Goal: Information Seeking & Learning: Find contact information

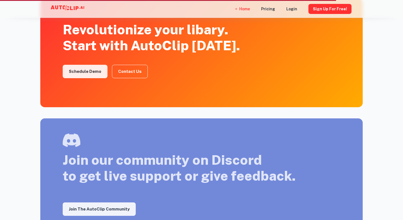
scroll to position [867, 0]
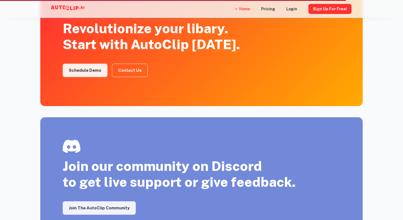
click at [206, 47] on div "Revolutionize your libary. Start with AutoClip [DATE]." at bounding box center [151, 36] width 177 height 32
click at [163, 46] on div "Revolutionize your libary. Start with AutoClip [DATE]." at bounding box center [151, 36] width 177 height 32
click at [125, 27] on div "Revolutionize your libary. Start with AutoClip [DATE]." at bounding box center [151, 36] width 177 height 32
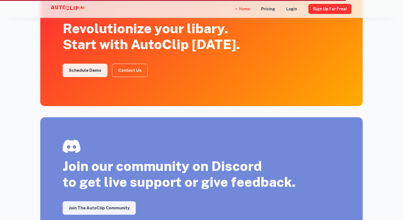
click at [125, 27] on div "Revolutionize your libary. Start with AutoClip [DATE]." at bounding box center [151, 36] width 177 height 32
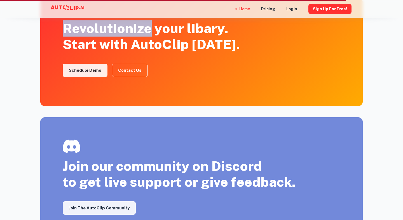
click at [175, 33] on div "Revolutionize your libary. Start with AutoClip [DATE]." at bounding box center [151, 36] width 177 height 32
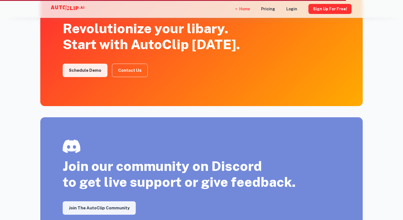
click at [201, 26] on div "Revolutionize your libary. Start with AutoClip [DATE]." at bounding box center [151, 36] width 177 height 32
click at [170, 46] on div "Revolutionize your libary. Start with AutoClip [DATE]." at bounding box center [151, 36] width 177 height 32
click at [204, 43] on div "Revolutionize your libary. Start with AutoClip [DATE]." at bounding box center [151, 36] width 177 height 32
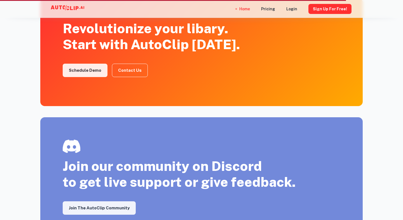
click at [204, 43] on div "Revolutionize your libary. Start with AutoClip [DATE]." at bounding box center [151, 36] width 177 height 32
click at [170, 30] on div "Revolutionize your libary. Start with AutoClip [DATE]." at bounding box center [151, 36] width 177 height 32
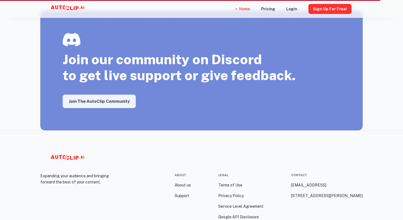
scroll to position [980, 0]
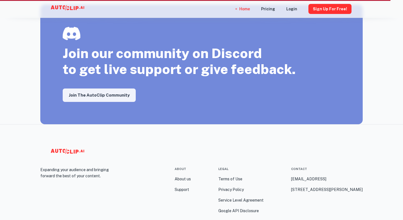
click at [207, 72] on div "Join our community on Discord to get live support or give feedback." at bounding box center [179, 52] width 233 height 51
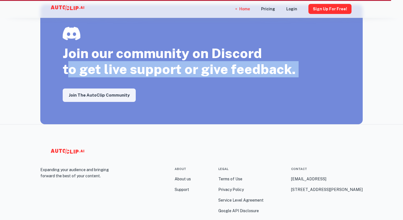
click at [229, 55] on div "Join our community on Discord to get live support or give feedback." at bounding box center [179, 52] width 233 height 51
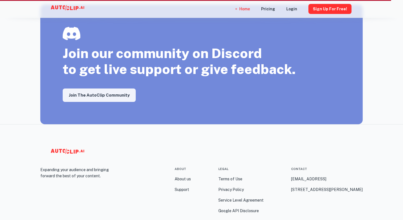
click at [229, 55] on div "Join our community on Discord to get live support or give feedback." at bounding box center [179, 52] width 233 height 51
click at [170, 53] on div "Join our community on Discord to get live support or give feedback." at bounding box center [179, 52] width 233 height 51
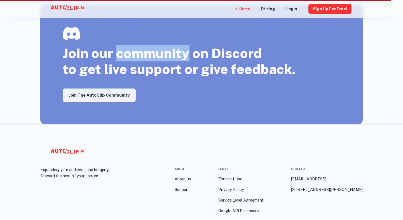
click at [231, 58] on div "Join our community on Discord to get live support or give feedback." at bounding box center [179, 52] width 233 height 51
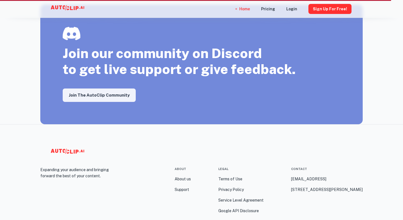
click at [232, 56] on div "Join our community on Discord to get live support or give feedback." at bounding box center [179, 52] width 233 height 51
click at [241, 55] on div "Join our community on Discord to get live support or give feedback." at bounding box center [179, 52] width 233 height 51
click at [247, 73] on div "Join our community on Discord to get live support or give feedback." at bounding box center [179, 52] width 233 height 51
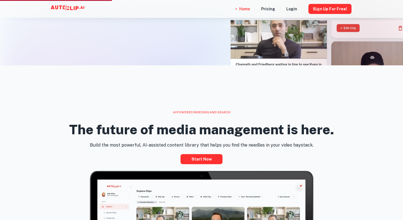
scroll to position [0, 0]
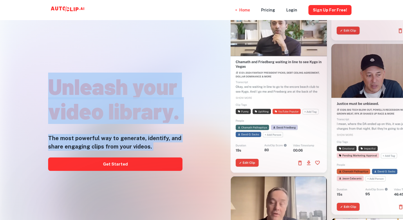
drag, startPoint x: 50, startPoint y: 80, endPoint x: 221, endPoint y: 93, distance: 171.7
click at [218, 93] on div "Unleash your video library. The most powerful way to generate, identify, and sh…" at bounding box center [190, 88] width 345 height 220
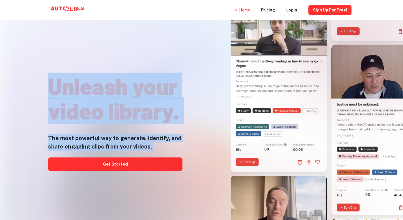
click at [182, 98] on h1 "Unleash your video library." at bounding box center [115, 98] width 134 height 49
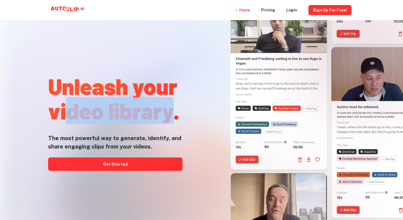
drag, startPoint x: 175, startPoint y: 113, endPoint x: 65, endPoint y: 109, distance: 110.8
click at [65, 109] on h1 "Unleash your video library." at bounding box center [115, 98] width 134 height 49
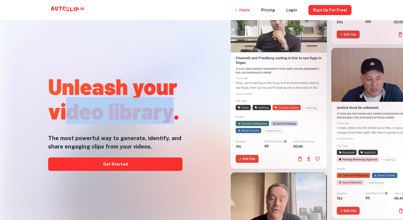
click at [81, 94] on h1 "Unleash your video library." at bounding box center [115, 98] width 134 height 49
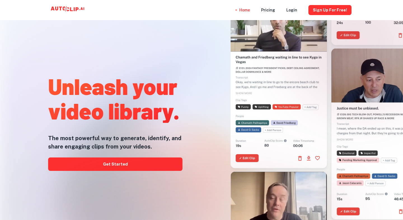
click at [140, 88] on h1 "Unleash your video library." at bounding box center [115, 98] width 134 height 49
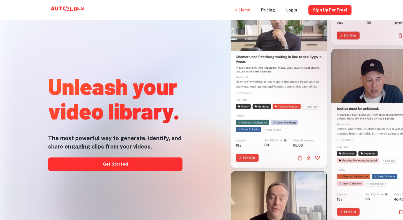
click at [140, 88] on h1 "Unleash your video library." at bounding box center [115, 98] width 134 height 49
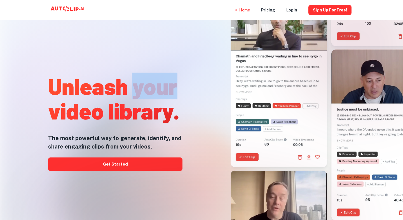
click at [145, 113] on h1 "Unleash your video library." at bounding box center [115, 98] width 134 height 49
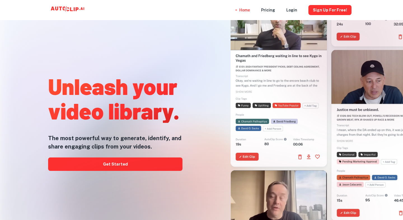
click at [145, 113] on h1 "Unleash your video library." at bounding box center [115, 98] width 134 height 49
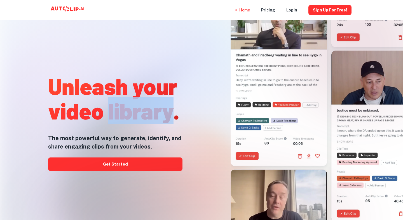
click at [73, 112] on h1 "Unleash your video library." at bounding box center [115, 98] width 134 height 49
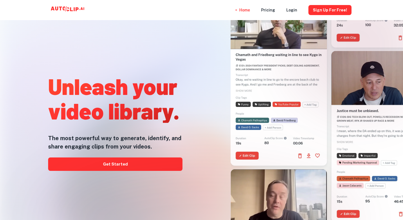
click at [73, 112] on h1 "Unleash your video library." at bounding box center [115, 98] width 134 height 49
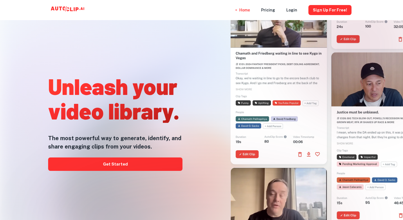
click at [88, 89] on h1 "Unleash your video library." at bounding box center [115, 98] width 134 height 49
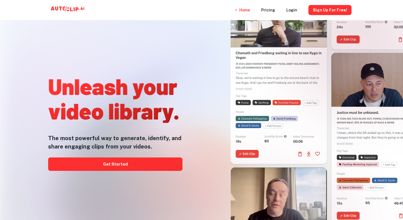
click at [88, 89] on h1 "Unleash your video library." at bounding box center [115, 98] width 134 height 49
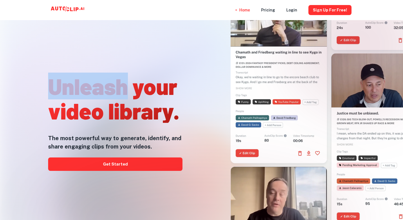
click at [149, 93] on h1 "Unleash your video library." at bounding box center [115, 98] width 134 height 49
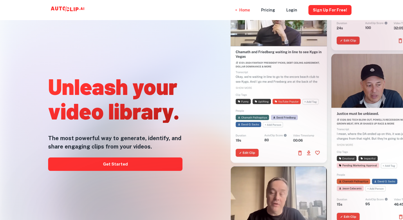
click at [149, 93] on h1 "Unleash your video library." at bounding box center [115, 98] width 134 height 49
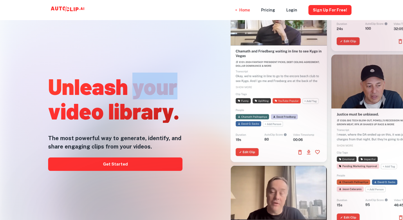
click at [150, 109] on h1 "Unleash your video library." at bounding box center [115, 98] width 134 height 49
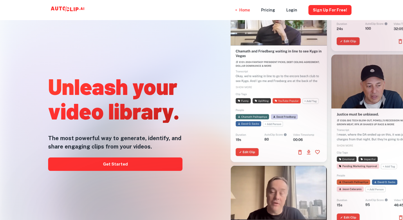
click at [150, 109] on h1 "Unleash your video library." at bounding box center [115, 98] width 134 height 49
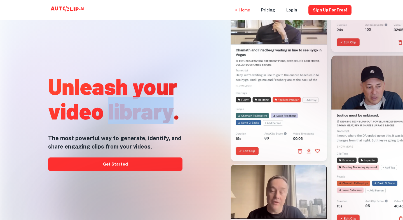
click at [85, 105] on h1 "Unleash your video library." at bounding box center [115, 98] width 134 height 49
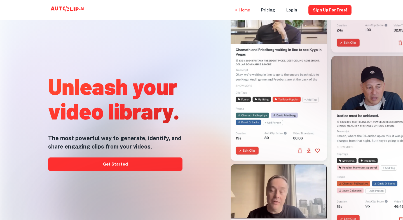
click at [85, 105] on h1 "Unleash your video library." at bounding box center [115, 98] width 134 height 49
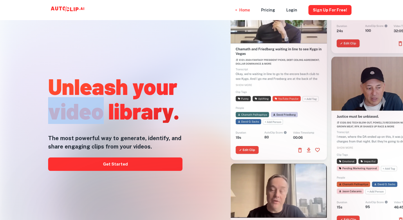
click at [86, 84] on h1 "Unleash your video library." at bounding box center [115, 98] width 134 height 49
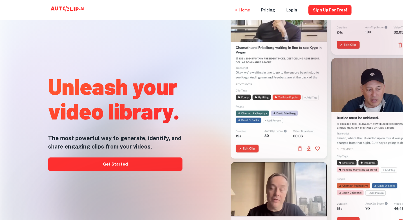
click at [149, 84] on h1 "Unleash your video library." at bounding box center [115, 98] width 134 height 49
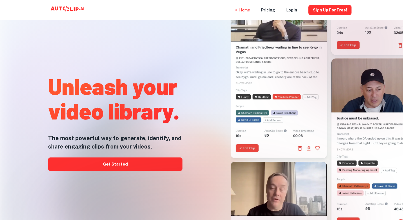
click at [149, 84] on h1 "Unleash your video library." at bounding box center [115, 98] width 134 height 49
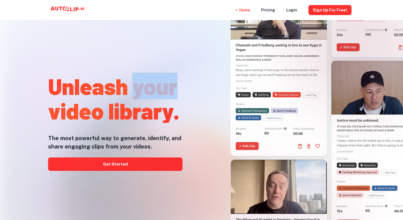
click at [100, 84] on h1 "Unleash your video library." at bounding box center [115, 98] width 134 height 49
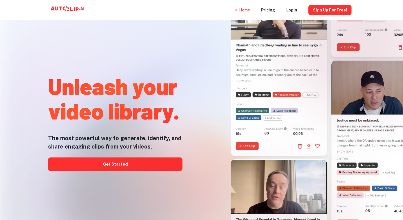
click at [100, 84] on h1 "Unleash your video library." at bounding box center [115, 98] width 134 height 49
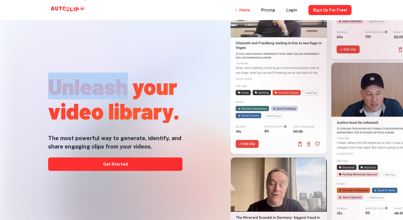
click at [145, 116] on h1 "Unleash your video library." at bounding box center [115, 98] width 134 height 49
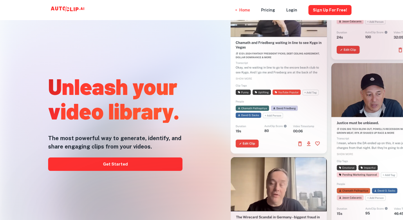
click at [145, 116] on h1 "Unleash your video library." at bounding box center [115, 98] width 134 height 49
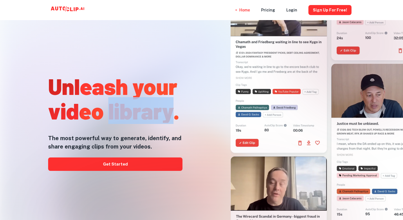
click at [99, 112] on h1 "Unleash your video library." at bounding box center [115, 98] width 134 height 49
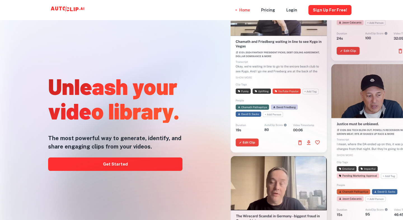
click at [99, 112] on h1 "Unleash your video library." at bounding box center [115, 98] width 134 height 49
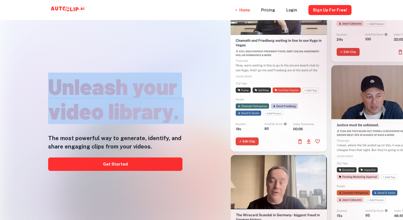
click at [132, 109] on h1 "Unleash your video library." at bounding box center [115, 98] width 134 height 49
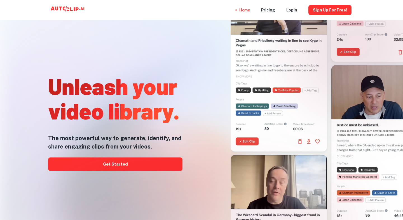
click at [132, 109] on h1 "Unleash your video library." at bounding box center [115, 98] width 134 height 49
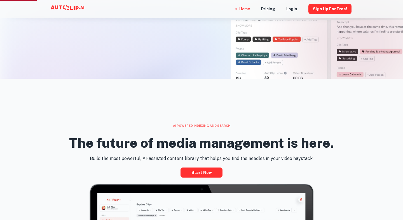
scroll to position [149, 0]
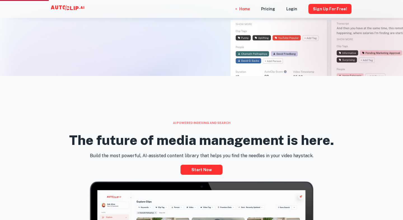
click at [179, 123] on div "AI powered indexing and search" at bounding box center [201, 123] width 322 height 5
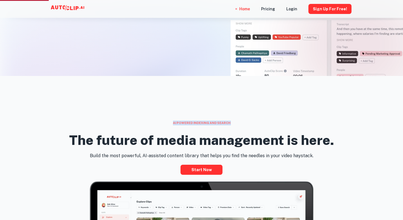
click at [179, 123] on div "AI powered indexing and search" at bounding box center [201, 123] width 322 height 5
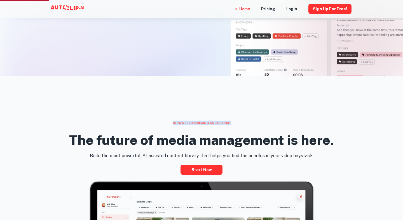
click at [185, 139] on h2 "The future of media management is here." at bounding box center [201, 140] width 265 height 16
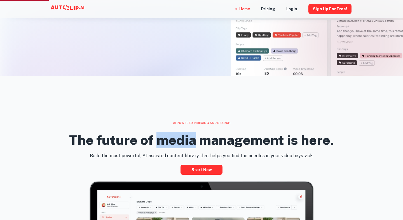
click at [222, 140] on h2 "The future of media management is here." at bounding box center [201, 140] width 265 height 16
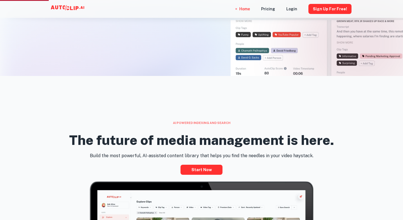
click at [222, 140] on h2 "The future of media management is here." at bounding box center [201, 140] width 265 height 16
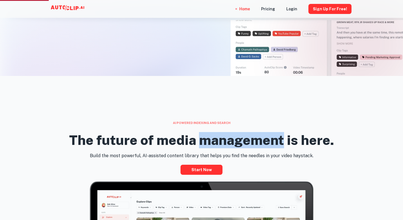
click at [283, 141] on h2 "The future of media management is here." at bounding box center [201, 140] width 265 height 16
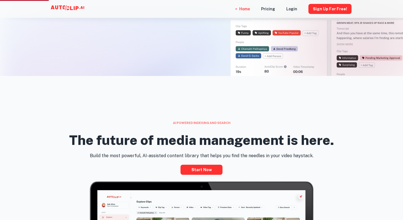
click at [290, 139] on h2 "The future of media management is here." at bounding box center [201, 140] width 265 height 16
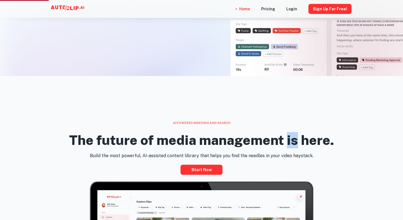
click at [310, 137] on h2 "The future of media management is here." at bounding box center [201, 140] width 265 height 16
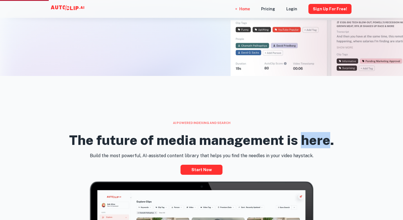
click at [281, 141] on h2 "The future of media management is here." at bounding box center [201, 140] width 265 height 16
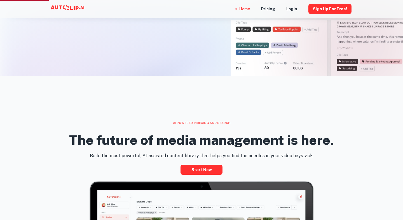
click at [281, 141] on h2 "The future of media management is here." at bounding box center [201, 140] width 265 height 16
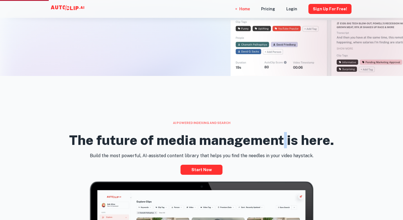
click at [257, 142] on h2 "The future of media management is here." at bounding box center [201, 140] width 265 height 16
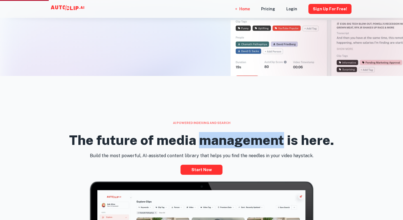
click at [257, 142] on h2 "The future of media management is here." at bounding box center [201, 140] width 265 height 16
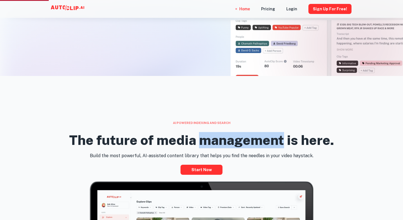
click at [170, 139] on h2 "The future of media management is here." at bounding box center [201, 140] width 265 height 16
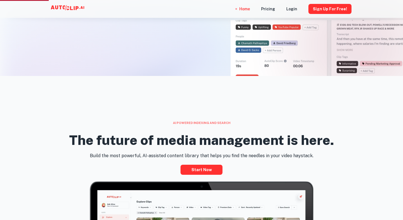
click at [170, 139] on h2 "The future of media management is here." at bounding box center [201, 140] width 265 height 16
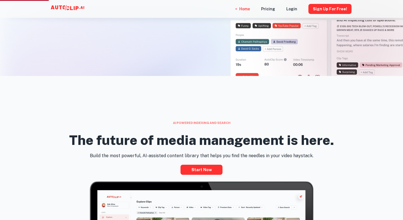
click at [124, 138] on h2 "The future of media management is here." at bounding box center [201, 140] width 265 height 16
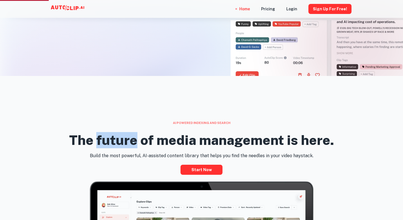
click at [127, 141] on h2 "The future of media management is here." at bounding box center [201, 140] width 265 height 16
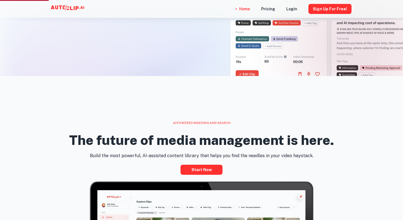
click at [157, 141] on h2 "The future of media management is here." at bounding box center [201, 140] width 265 height 16
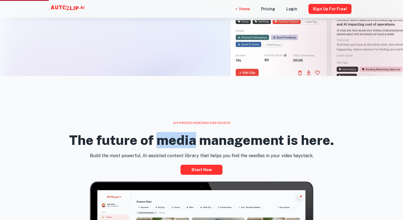
click at [211, 141] on h2 "The future of media management is here." at bounding box center [201, 140] width 265 height 16
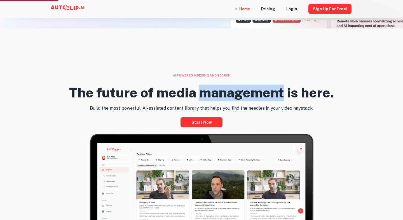
scroll to position [234, 0]
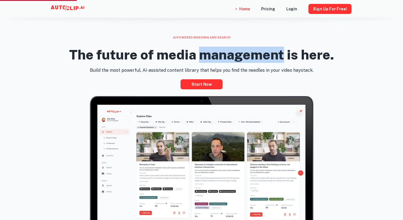
click at [213, 58] on h2 "The future of media management is here." at bounding box center [201, 55] width 265 height 16
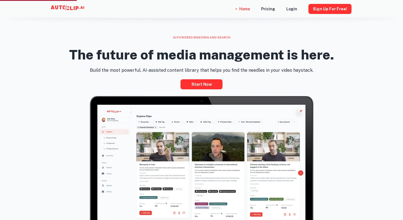
click at [213, 58] on h2 "The future of media management is here." at bounding box center [201, 55] width 265 height 16
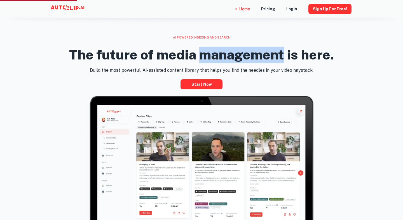
click at [180, 58] on h2 "The future of media management is here." at bounding box center [201, 55] width 265 height 16
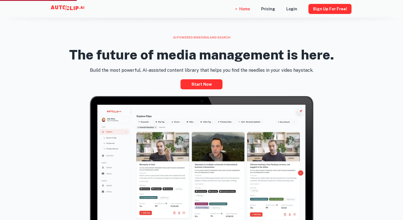
click at [180, 58] on h2 "The future of media management is here." at bounding box center [201, 55] width 265 height 16
click at [144, 57] on h2 "The future of media management is here." at bounding box center [201, 55] width 265 height 16
click at [166, 55] on h2 "The future of media management is here." at bounding box center [201, 55] width 265 height 16
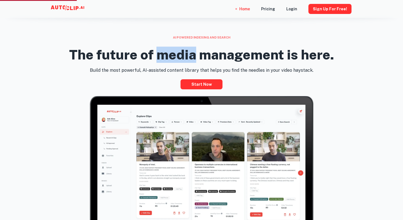
click at [213, 50] on h2 "The future of media management is here." at bounding box center [201, 55] width 265 height 16
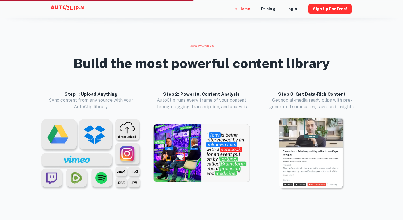
scroll to position [489, 0]
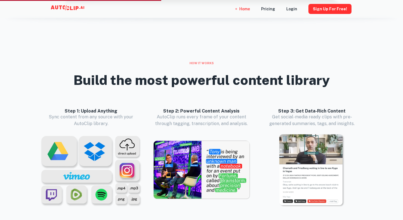
click at [203, 81] on h2 "Build the most powerful content library" at bounding box center [201, 80] width 256 height 16
click at [264, 77] on h2 "Build the most powerful content library" at bounding box center [201, 80] width 256 height 16
click at [295, 81] on h2 "Build the most powerful content library" at bounding box center [201, 80] width 256 height 16
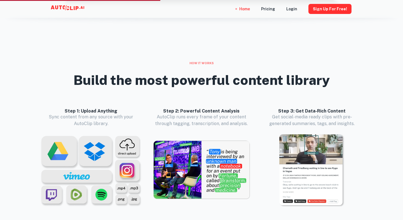
click at [295, 81] on h2 "Build the most powerful content library" at bounding box center [201, 80] width 256 height 16
click at [258, 81] on h2 "Build the most powerful content library" at bounding box center [201, 80] width 256 height 16
click at [207, 79] on h2 "Build the most powerful content library" at bounding box center [201, 80] width 256 height 16
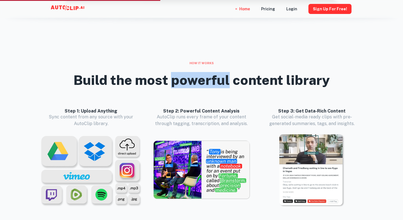
click at [149, 77] on h2 "Build the most powerful content library" at bounding box center [201, 80] width 256 height 16
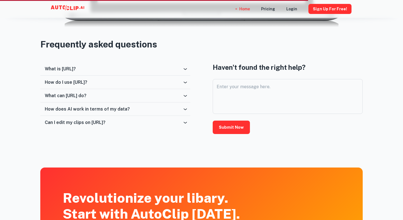
scroll to position [912, 0]
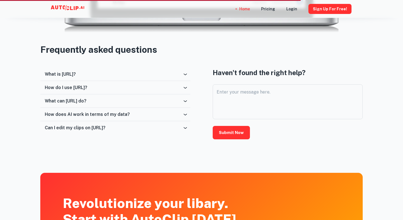
click at [143, 48] on h3 "Frequently asked questions" at bounding box center [201, 49] width 322 height 13
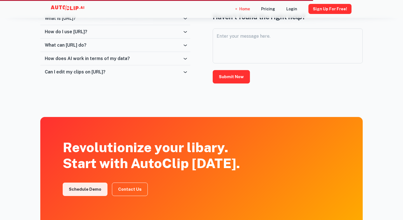
scroll to position [926, 0]
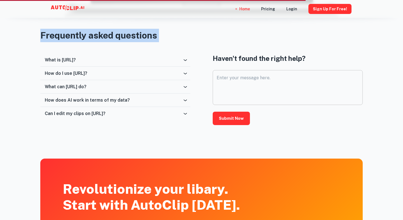
click at [230, 82] on textarea "Enter your message here." at bounding box center [287, 88] width 142 height 26
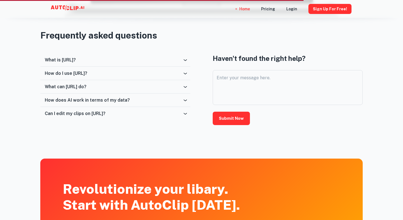
click at [239, 63] on div "Haven't found the right help? Enter your message here. x Enter your message her…" at bounding box center [288, 89] width 150 height 72
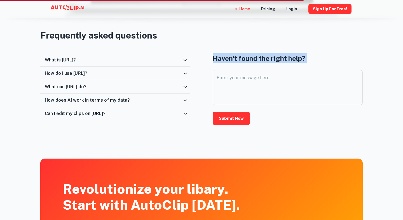
click at [251, 61] on h4 "Haven't found the right help?" at bounding box center [288, 58] width 150 height 10
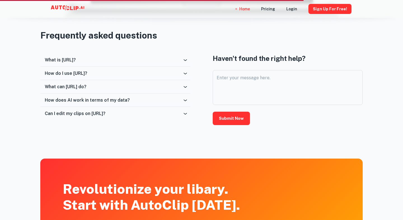
click at [251, 61] on h4 "Haven't found the right help?" at bounding box center [288, 58] width 150 height 10
click at [283, 60] on h4 "Haven't found the right help?" at bounding box center [288, 58] width 150 height 10
click at [296, 60] on h4 "Haven't found the right help?" at bounding box center [288, 58] width 150 height 10
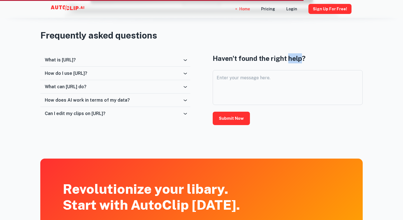
click at [296, 60] on h4 "Haven't found the right help?" at bounding box center [288, 58] width 150 height 10
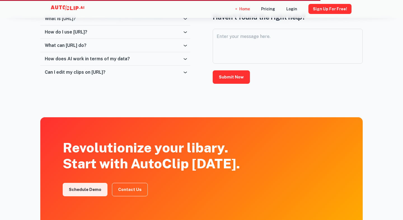
scroll to position [941, 0]
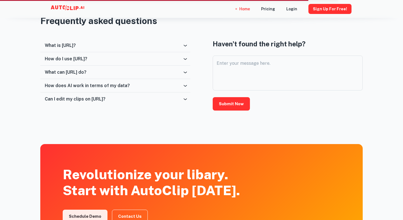
click at [284, 44] on h4 "Haven't found the right help?" at bounding box center [288, 44] width 150 height 10
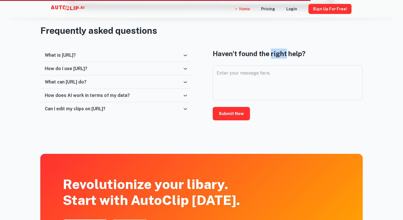
scroll to position [927, 0]
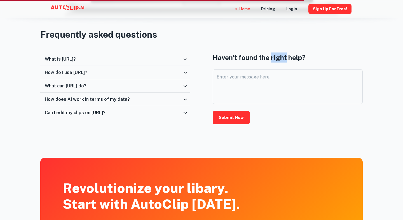
click at [294, 54] on h4 "Haven't found the right help?" at bounding box center [288, 58] width 150 height 10
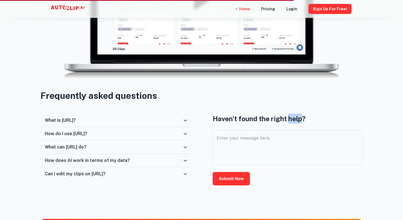
scroll to position [861, 0]
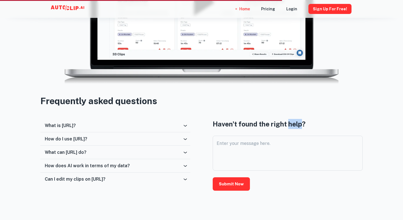
click at [182, 123] on div "What is [URL]?" at bounding box center [114, 125] width 138 height 5
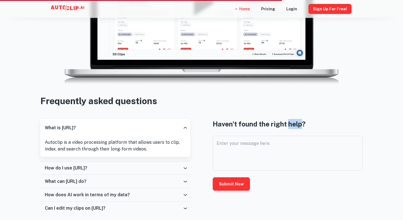
click at [182, 123] on div "What is [URL]?" at bounding box center [115, 128] width 150 height 18
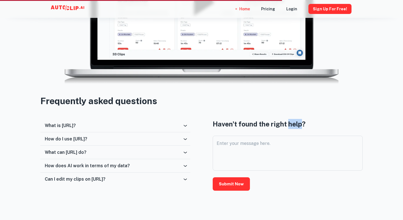
click at [148, 99] on h3 "Frequently asked questions" at bounding box center [201, 101] width 322 height 13
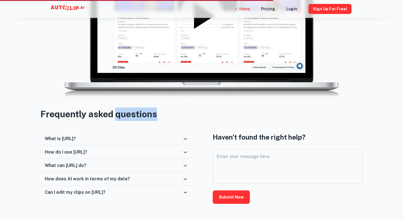
scroll to position [848, 0]
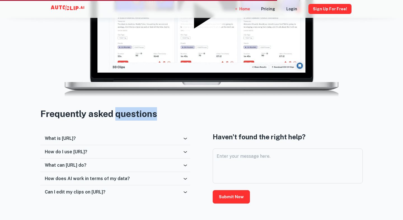
click at [136, 116] on h3 "Frequently asked questions" at bounding box center [201, 113] width 322 height 13
click at [178, 137] on div "What is [URL]?" at bounding box center [114, 138] width 138 height 5
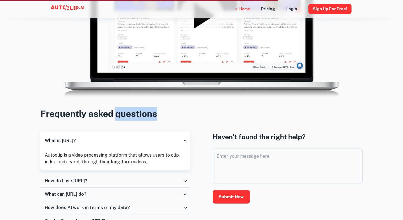
click at [178, 137] on div "What is [URL]?" at bounding box center [115, 141] width 150 height 18
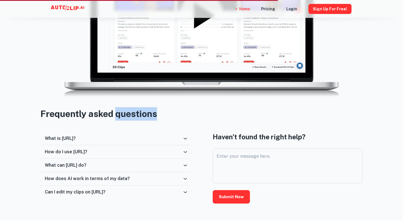
click at [185, 148] on div "How do I use [URL]?" at bounding box center [115, 151] width 150 height 13
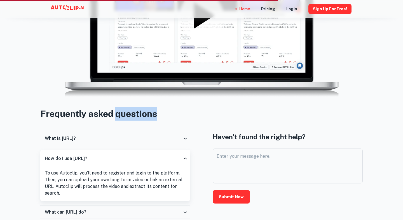
click at [185, 148] on div "What is [URL]? Autoclip is a video processing platform that allows users to cli…" at bounding box center [115, 189] width 150 height 114
click at [187, 154] on div "How do I use [URL]?" at bounding box center [115, 159] width 150 height 18
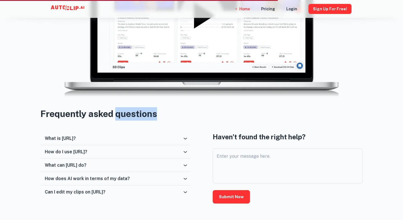
click at [186, 155] on div "How do I use [URL]?" at bounding box center [115, 151] width 150 height 13
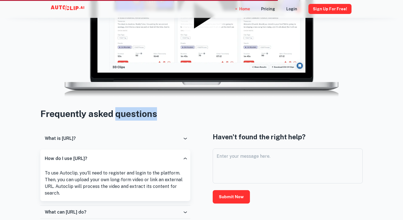
click at [186, 155] on div "How do I use [URL]?" at bounding box center [115, 159] width 150 height 18
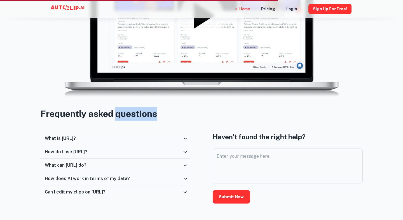
click at [187, 165] on icon at bounding box center [185, 166] width 6 height 6
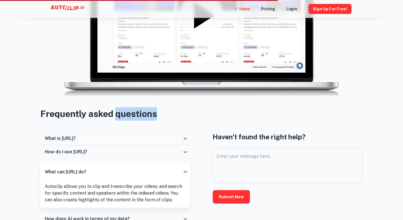
click at [187, 165] on div "What can [URL] do?" at bounding box center [115, 172] width 150 height 18
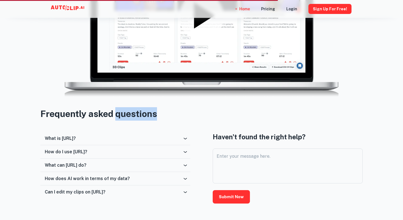
click at [186, 176] on icon at bounding box center [185, 179] width 6 height 6
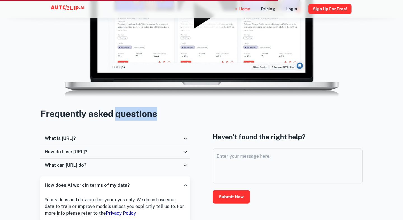
click at [186, 177] on div "How does AI work in terms of my data?" at bounding box center [115, 186] width 150 height 18
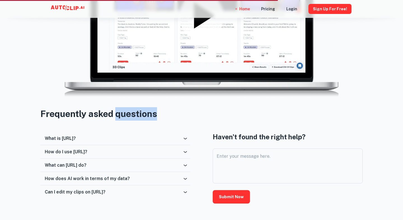
click at [185, 190] on icon at bounding box center [185, 193] width 6 height 6
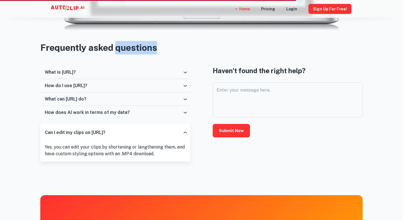
scroll to position [914, 0]
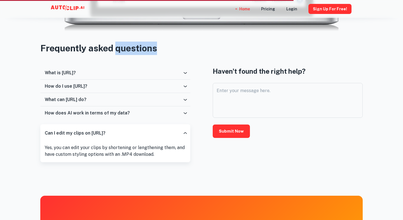
click at [184, 134] on icon at bounding box center [185, 134] width 6 height 6
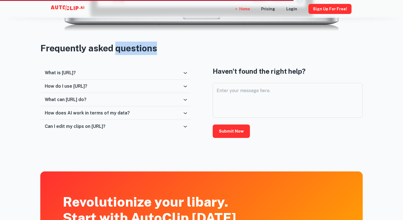
click at [184, 112] on icon at bounding box center [185, 113] width 6 height 6
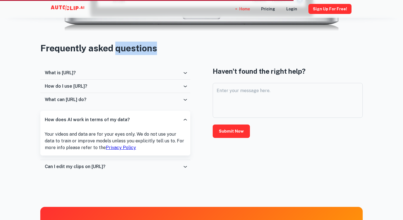
click at [185, 121] on icon at bounding box center [185, 120] width 6 height 6
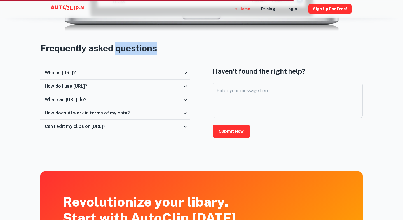
click at [184, 101] on icon at bounding box center [185, 100] width 6 height 6
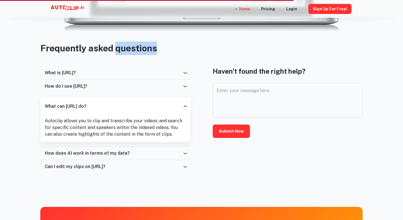
click at [184, 101] on div "What can [URL] do?" at bounding box center [115, 107] width 150 height 18
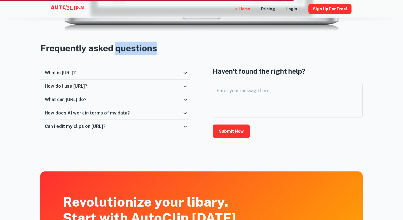
click at [184, 86] on icon at bounding box center [185, 87] width 6 height 6
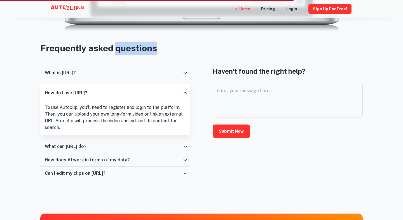
click at [184, 86] on div "How do I use [URL]?" at bounding box center [115, 93] width 150 height 18
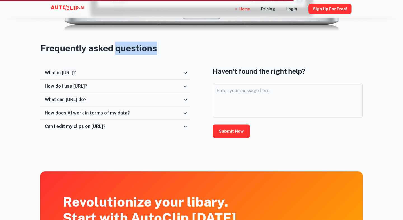
click at [182, 75] on div "What is [URL]?" at bounding box center [115, 72] width 150 height 13
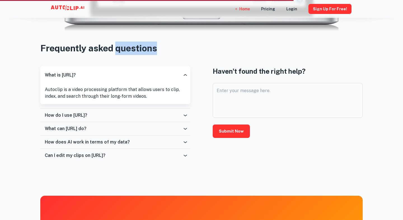
click at [182, 75] on icon at bounding box center [185, 75] width 6 height 6
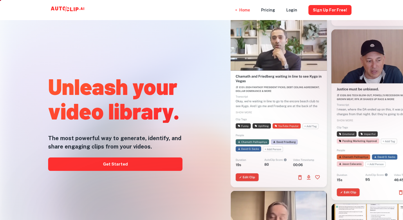
scroll to position [9, 0]
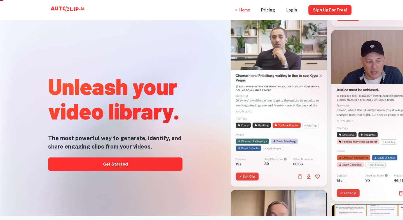
click at [158, 87] on h1 "Unleash your video library." at bounding box center [115, 98] width 134 height 49
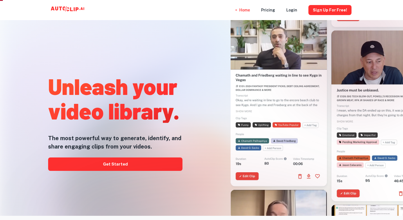
click at [158, 87] on h1 "Unleash your video library." at bounding box center [115, 98] width 134 height 49
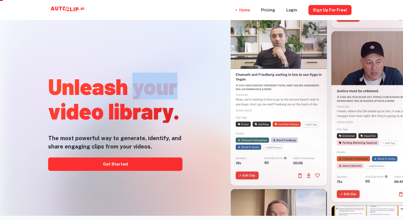
click at [162, 112] on h1 "Unleash your video library." at bounding box center [115, 98] width 134 height 49
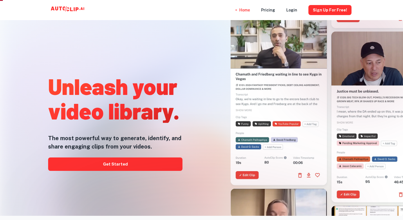
click at [162, 112] on h1 "Unleash your video library." at bounding box center [115, 98] width 134 height 49
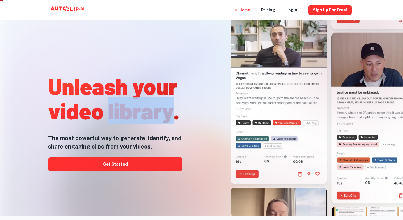
click at [148, 87] on h1 "Unleash your video library." at bounding box center [115, 98] width 134 height 49
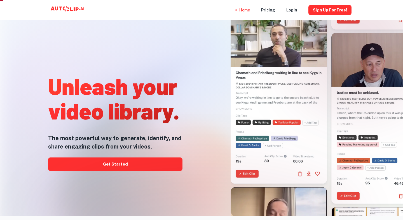
click at [148, 87] on h1 "Unleash your video library." at bounding box center [115, 98] width 134 height 49
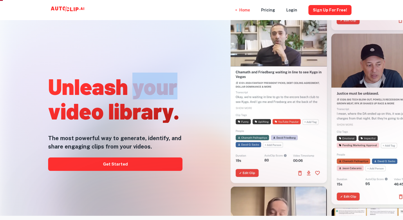
click at [111, 87] on h1 "Unleash your video library." at bounding box center [115, 98] width 134 height 49
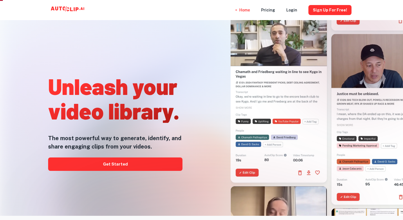
click at [111, 87] on h1 "Unleash your video library." at bounding box center [115, 98] width 134 height 49
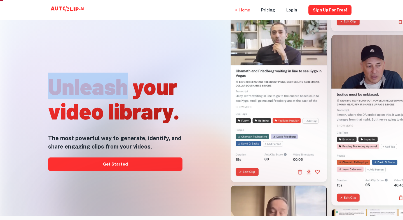
click at [144, 88] on h1 "Unleash your video library." at bounding box center [115, 98] width 134 height 49
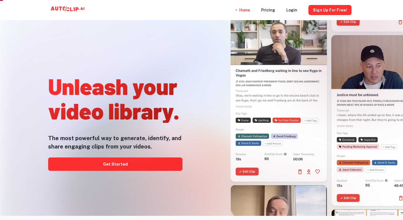
click at [144, 88] on h1 "Unleash your video library." at bounding box center [115, 98] width 134 height 49
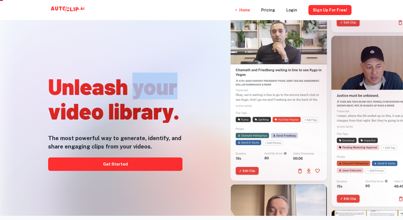
click at [154, 108] on h1 "Unleash your video library." at bounding box center [115, 98] width 134 height 49
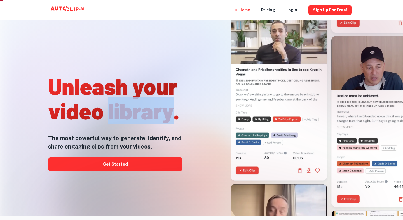
click at [154, 108] on h1 "Unleash your video library." at bounding box center [115, 98] width 134 height 49
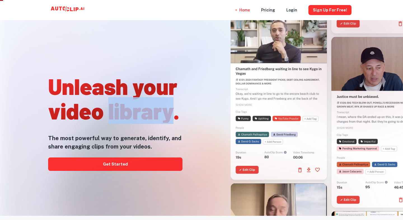
scroll to position [19, 0]
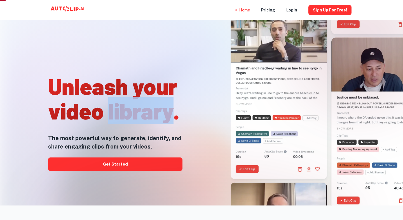
click at [151, 86] on h1 "Unleash your video library." at bounding box center [115, 98] width 134 height 49
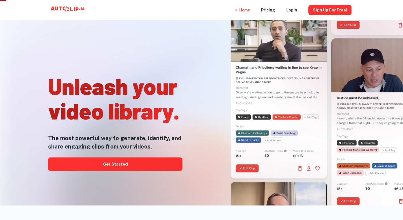
click at [159, 112] on h1 "Unleash your video library." at bounding box center [115, 98] width 134 height 49
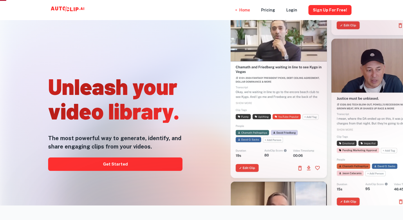
click at [159, 112] on h1 "Unleash your video library." at bounding box center [115, 98] width 134 height 49
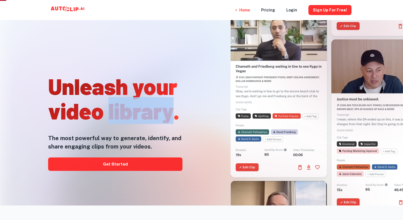
click at [149, 86] on h1 "Unleash your video library." at bounding box center [115, 98] width 134 height 49
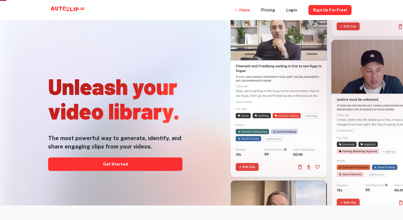
click at [149, 86] on h1 "Unleash your video library." at bounding box center [115, 98] width 134 height 49
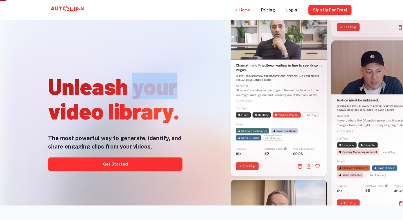
click at [158, 112] on h1 "Unleash your video library." at bounding box center [115, 98] width 134 height 49
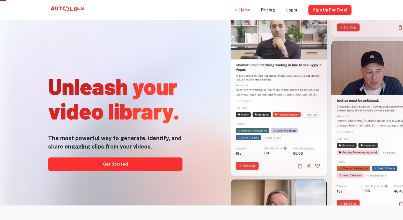
click at [158, 112] on h1 "Unleash your video library." at bounding box center [115, 98] width 134 height 49
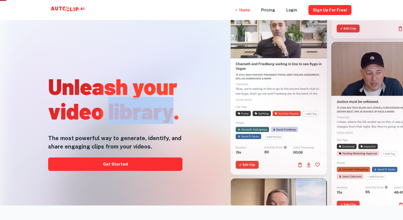
click at [152, 93] on h1 "Unleash your video library." at bounding box center [115, 98] width 134 height 49
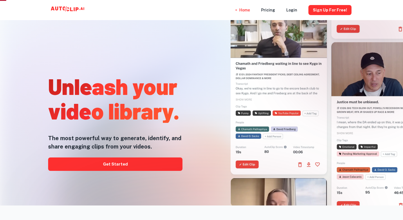
click at [152, 93] on h1 "Unleash your video library." at bounding box center [115, 98] width 134 height 49
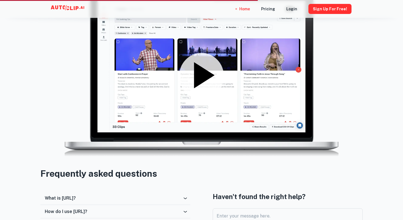
scroll to position [750, 0]
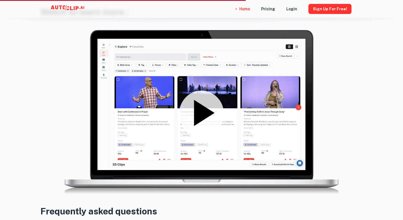
click at [211, 116] on icon at bounding box center [201, 113] width 45 height 45
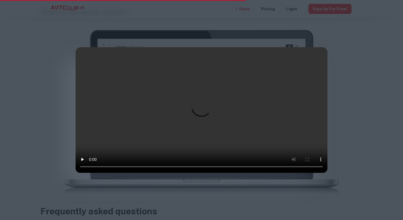
click at [344, 121] on div at bounding box center [201, 110] width 403 height 220
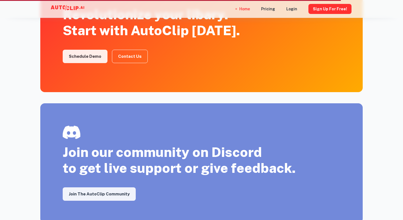
scroll to position [881, 0]
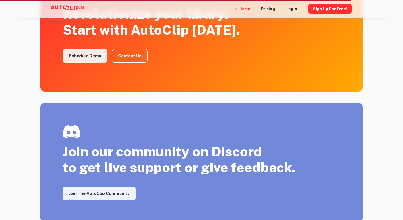
click at [105, 27] on div "Revolutionize your libary. Start with AutoClip [DATE]." at bounding box center [151, 22] width 177 height 32
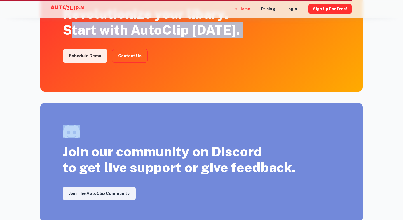
click at [130, 54] on link "Contact Us" at bounding box center [130, 55] width 36 height 13
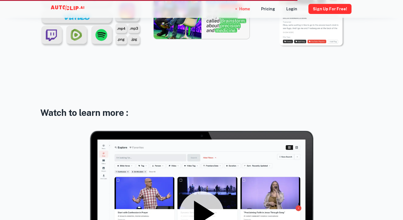
scroll to position [595, 0]
